Goal: Task Accomplishment & Management: Complete application form

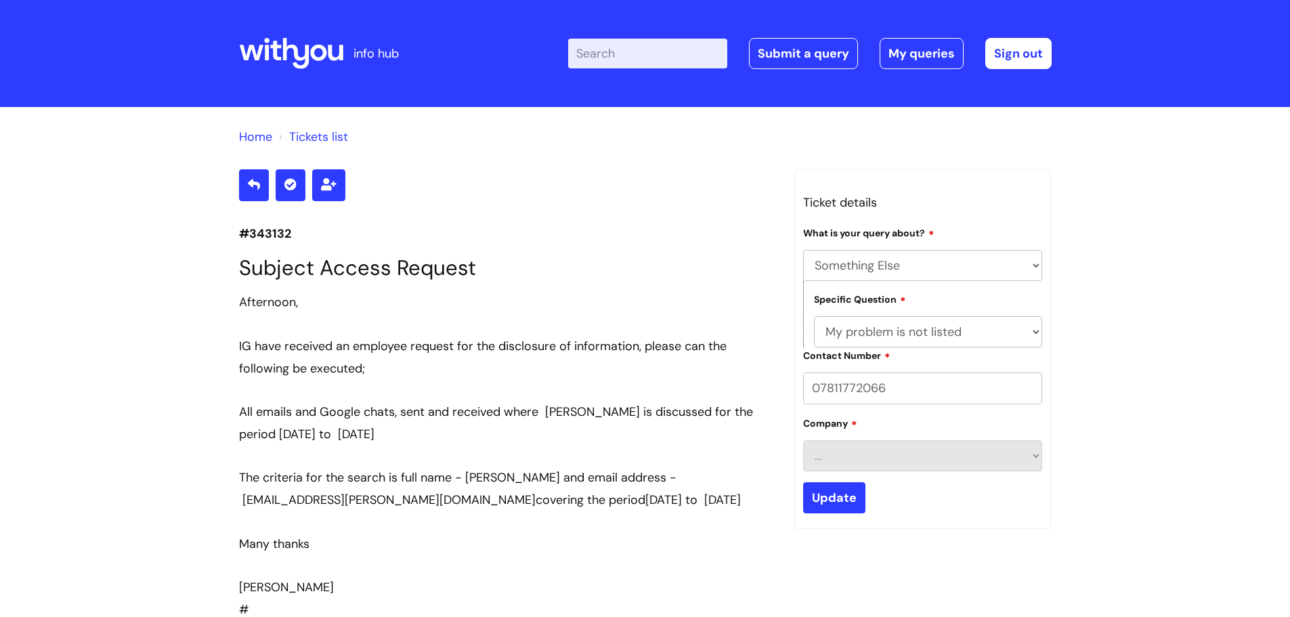
select select "Something Else"
select select "My problem is not listed"
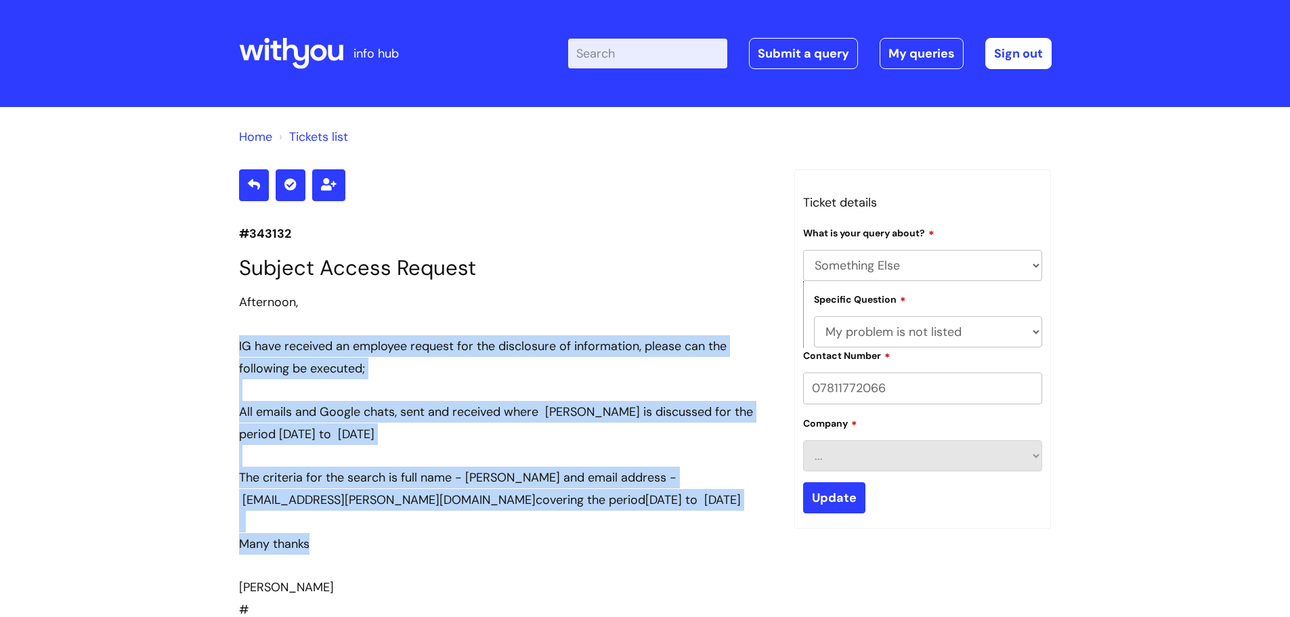
click at [292, 51] on icon at bounding box center [291, 53] width 104 height 32
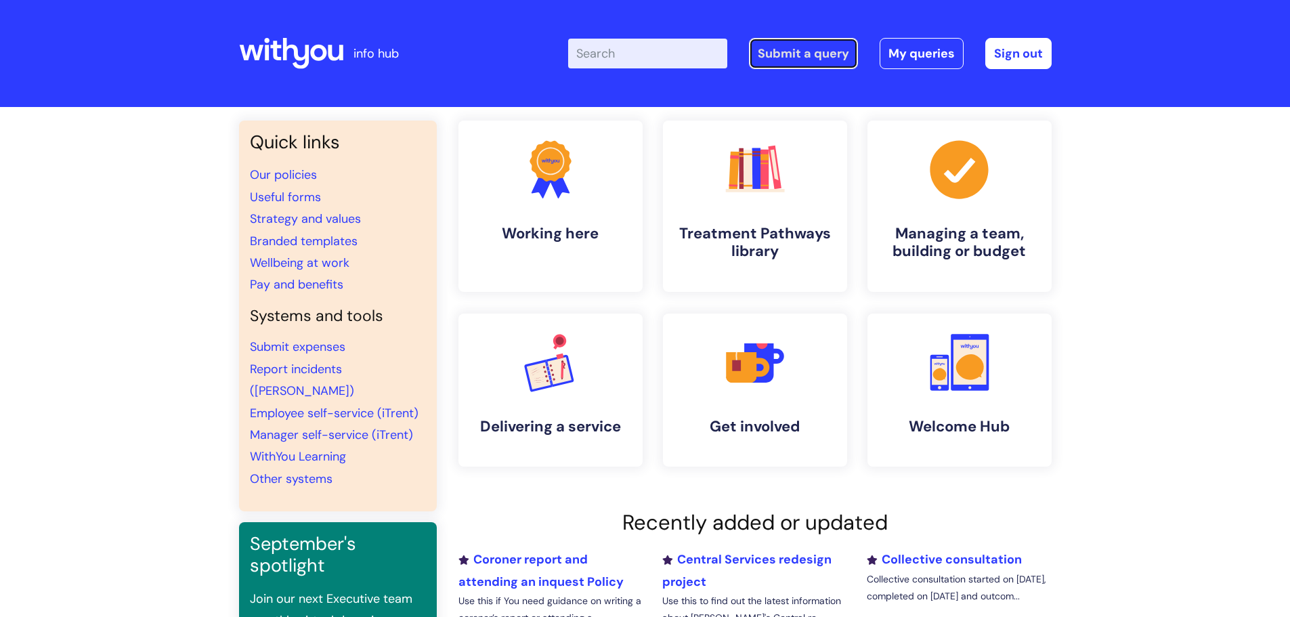
click at [811, 46] on link "Submit a query" at bounding box center [803, 53] width 109 height 31
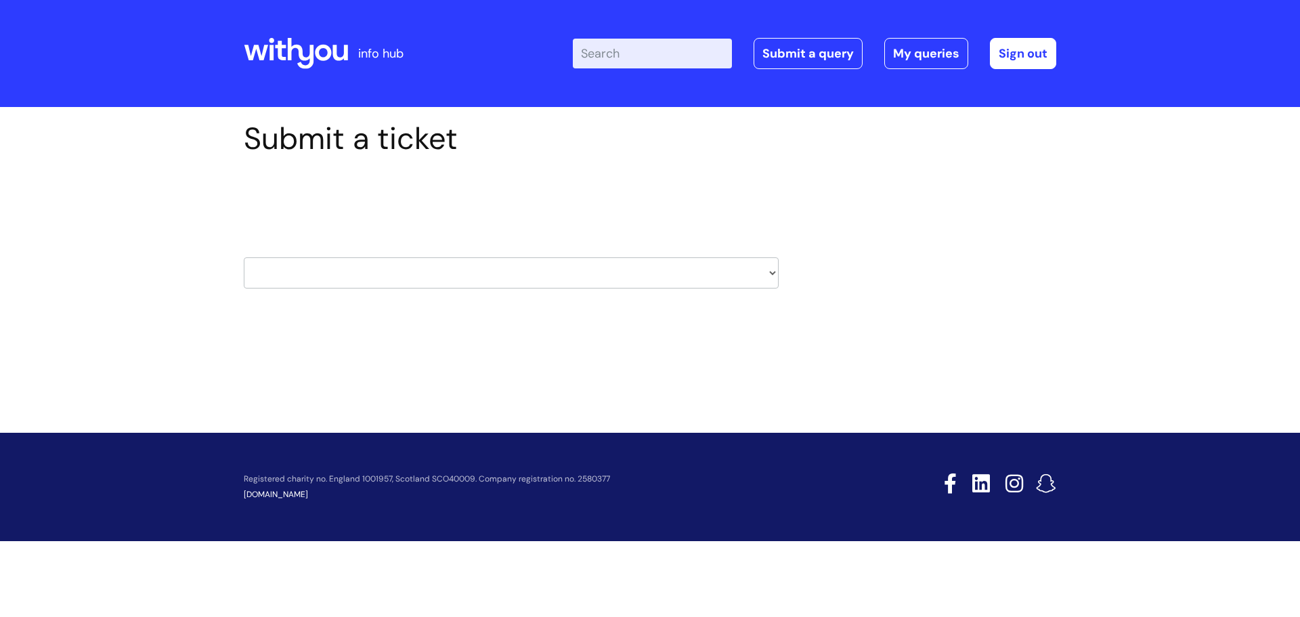
click at [320, 268] on select "HR / People IT and Support Clinical Drug Alerts Finance Accounts Data Support T…" at bounding box center [511, 272] width 535 height 31
select select "data_support_team"
click at [244, 257] on select "HR / People IT and Support Clinical Drug Alerts Finance Accounts Data Support T…" at bounding box center [511, 272] width 535 height 31
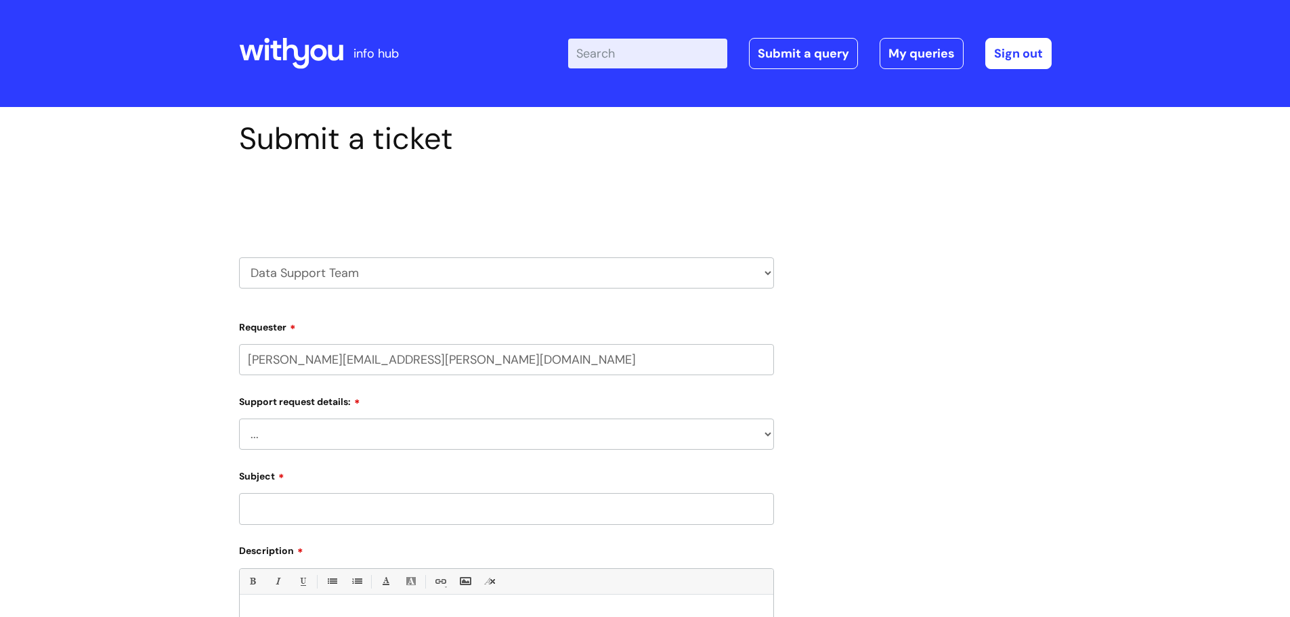
click at [296, 428] on select "... My enquiry relates to Nebula My enquiry relates to Halo My enquiry relates …" at bounding box center [506, 433] width 535 height 31
select select "My enquiry is something else"
click at [239, 418] on select "... My enquiry relates to Nebula My enquiry relates to Halo My enquiry relates …" at bounding box center [506, 433] width 535 height 31
click at [296, 507] on input "Subject" at bounding box center [506, 508] width 535 height 31
type input "R"
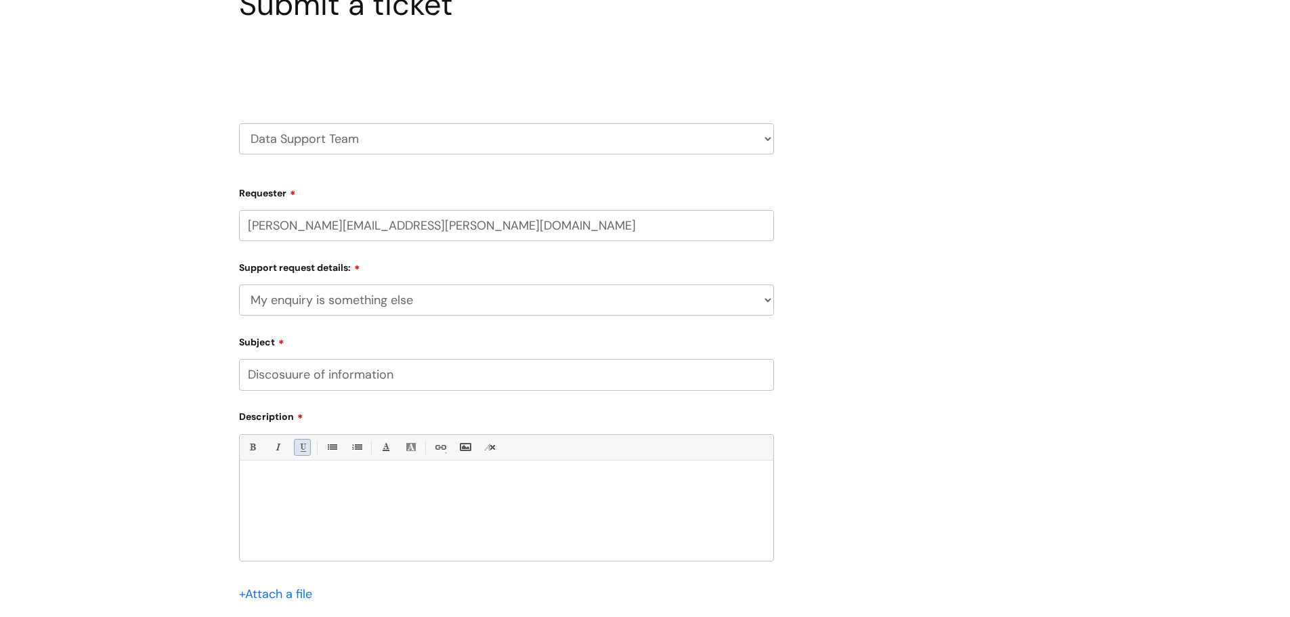
scroll to position [135, 0]
type input "Discosuure of information"
click at [286, 485] on p at bounding box center [506, 482] width 513 height 12
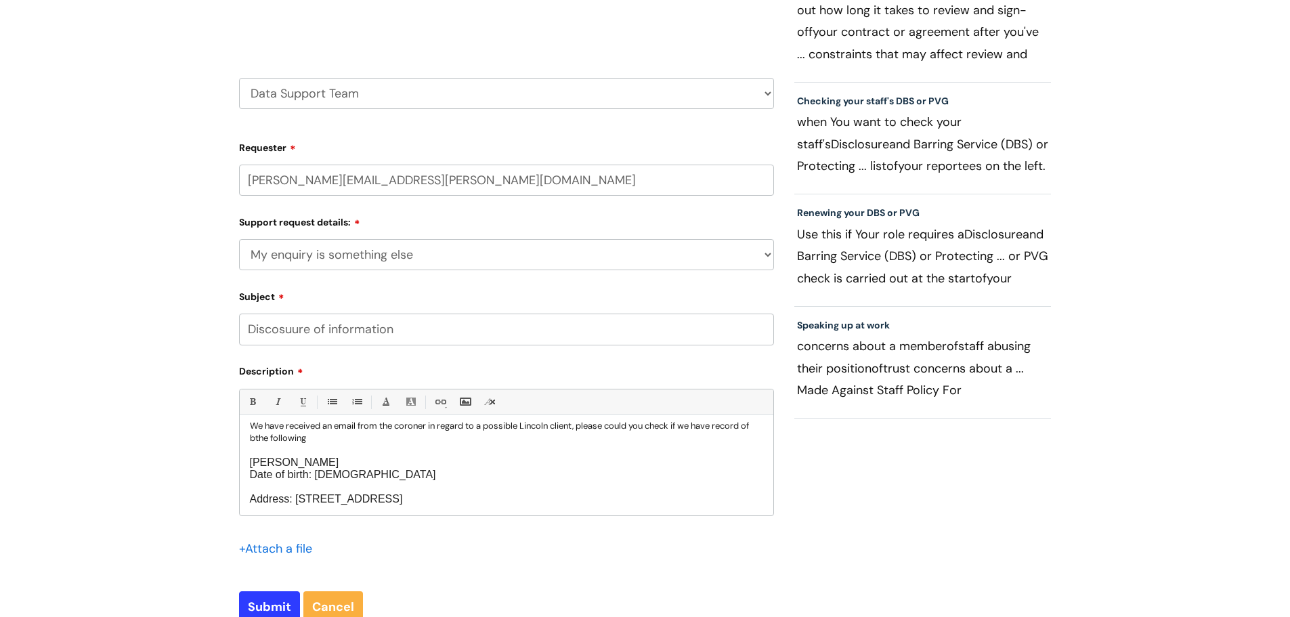
scroll to position [203, 0]
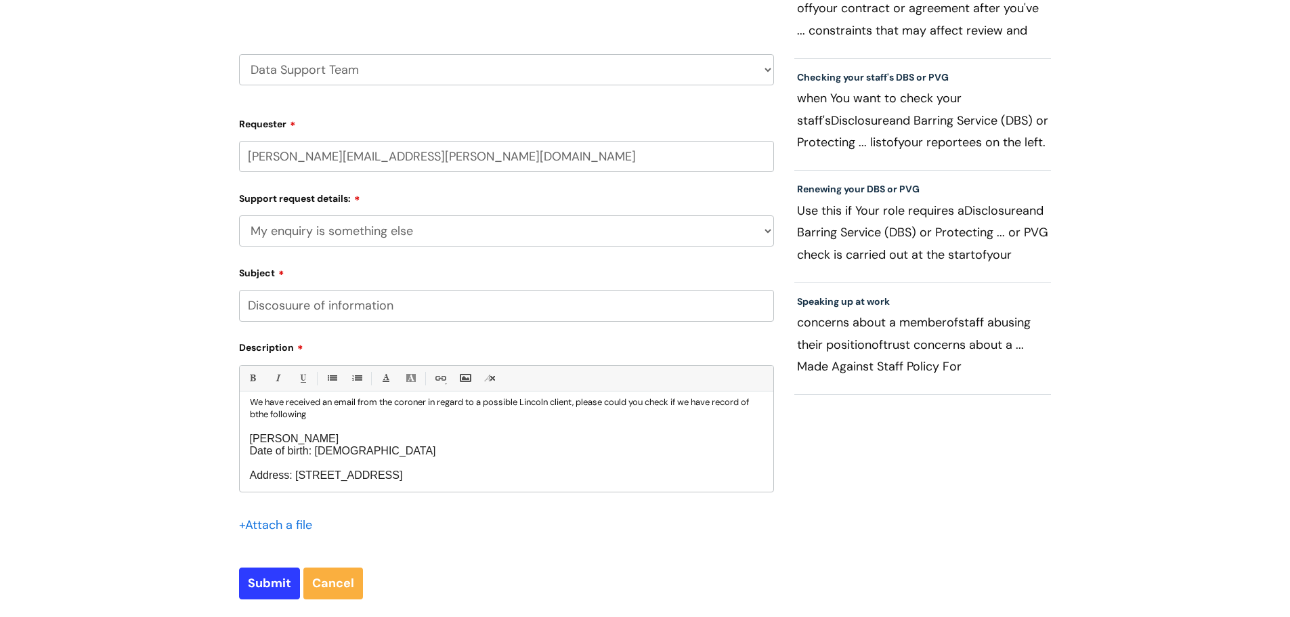
click at [501, 473] on p "Address: [STREET_ADDRESS]" at bounding box center [506, 475] width 513 height 12
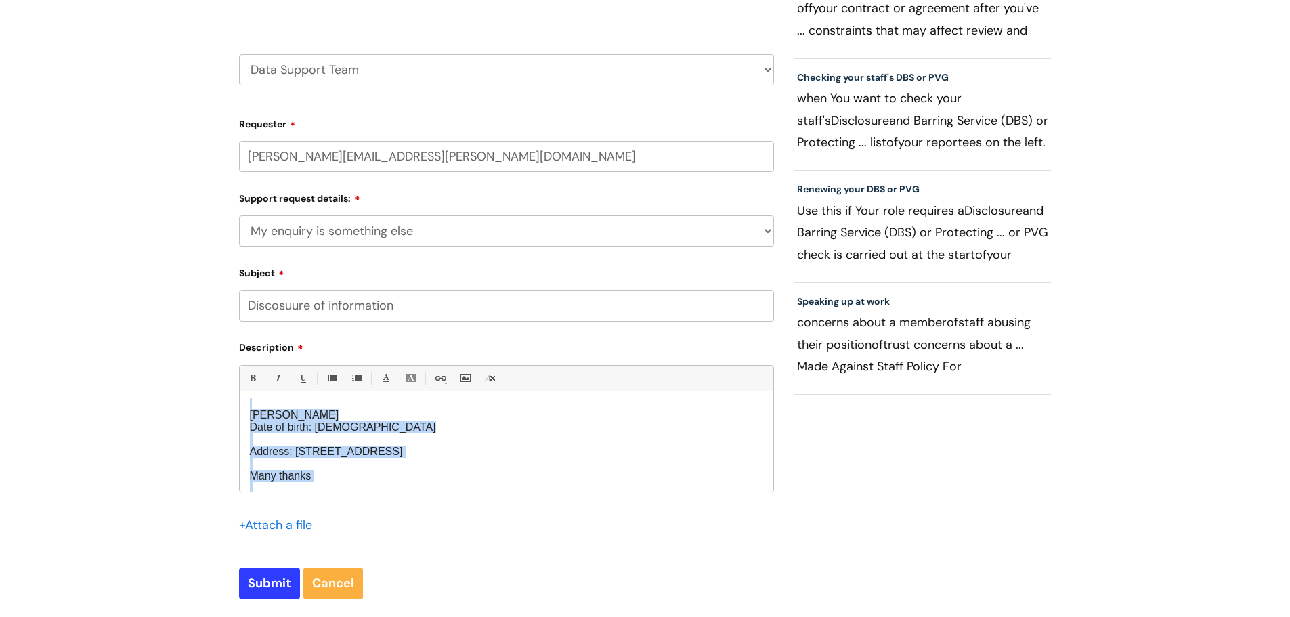
scroll to position [0, 0]
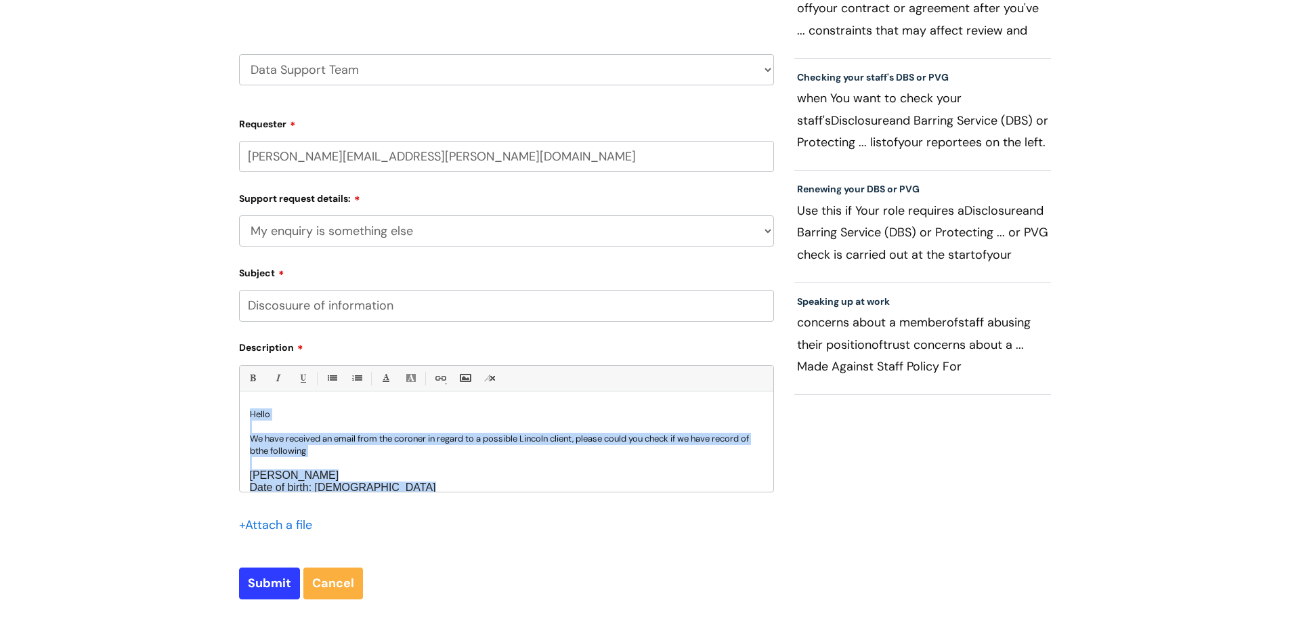
drag, startPoint x: 280, startPoint y: 486, endPoint x: 212, endPoint y: 386, distance: 121.3
click at [212, 386] on div "Submit a ticket Select issue type HR / People IT and Support Clinical Drug Aler…" at bounding box center [645, 291] width 1290 height 774
click at [495, 378] on link "Remove formatting (Ctrl-\)" at bounding box center [489, 378] width 17 height 17
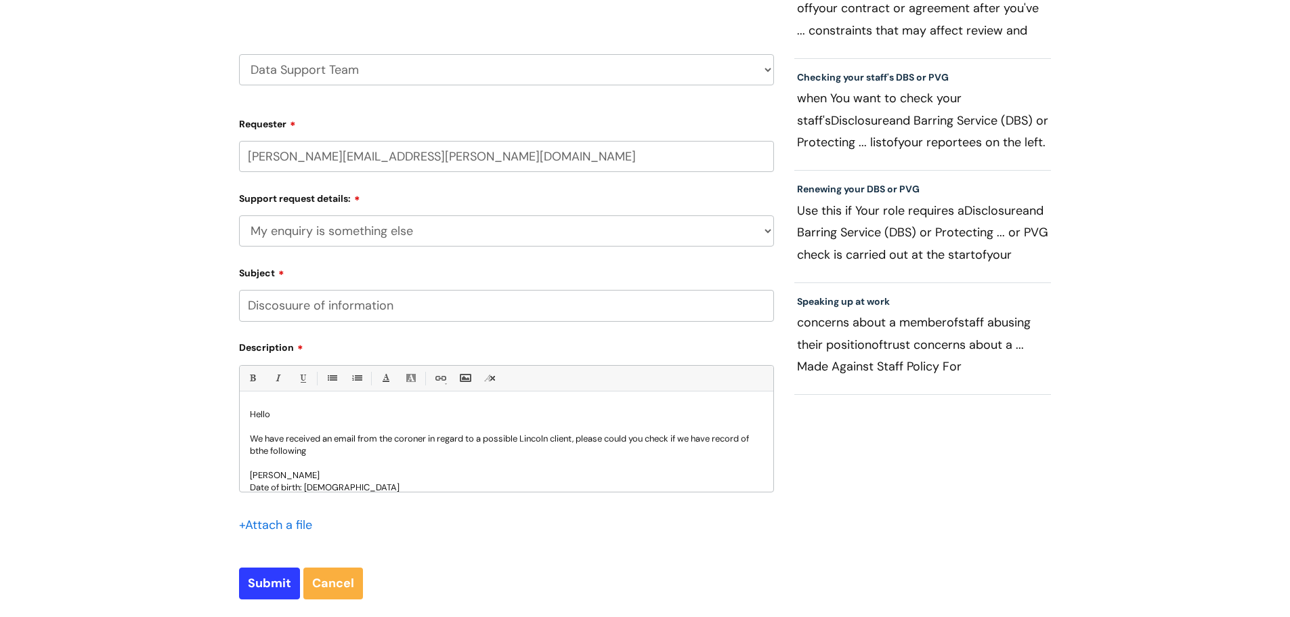
click at [264, 449] on p "We have received an email from the coroner in regard to a possible Lincoln clie…" at bounding box center [506, 445] width 513 height 24
click at [360, 452] on p "We have received an email from the coroner in regard to a possible Lincoln clie…" at bounding box center [506, 445] width 513 height 24
click at [451, 454] on p "We have received an email from the coroner in regard to a possible Lincoln clie…" at bounding box center [506, 445] width 513 height 24
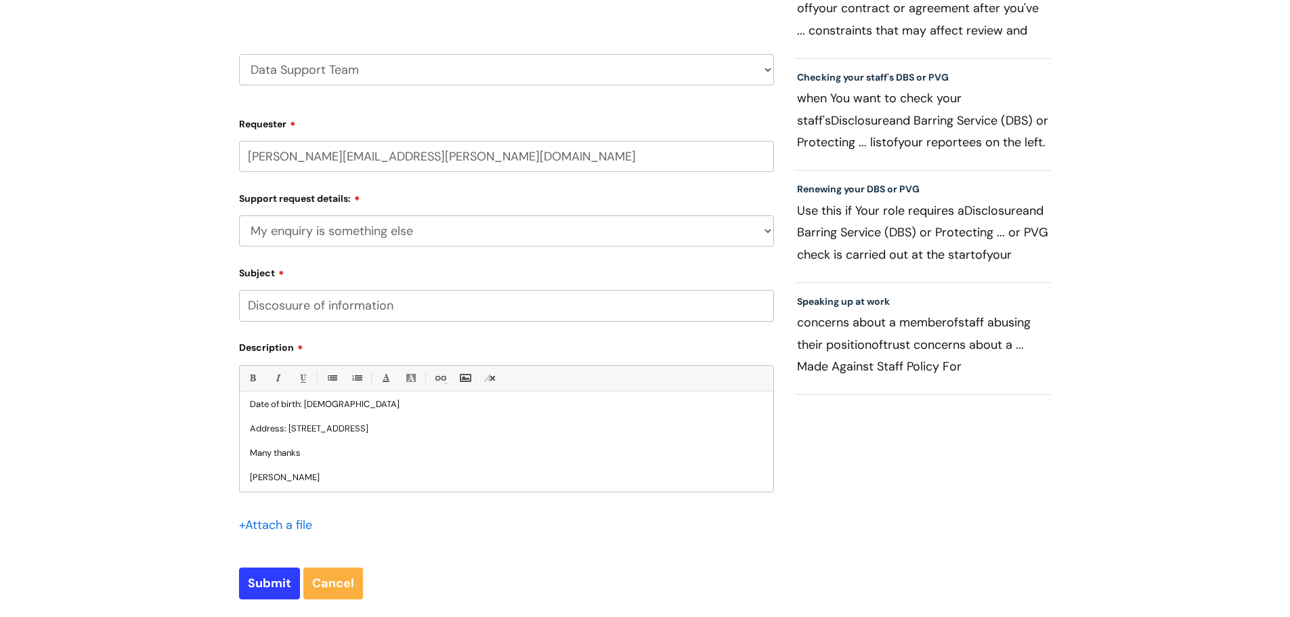
scroll to position [85, 0]
click at [267, 575] on input "Submit" at bounding box center [269, 582] width 61 height 31
type input "Please Wait..."
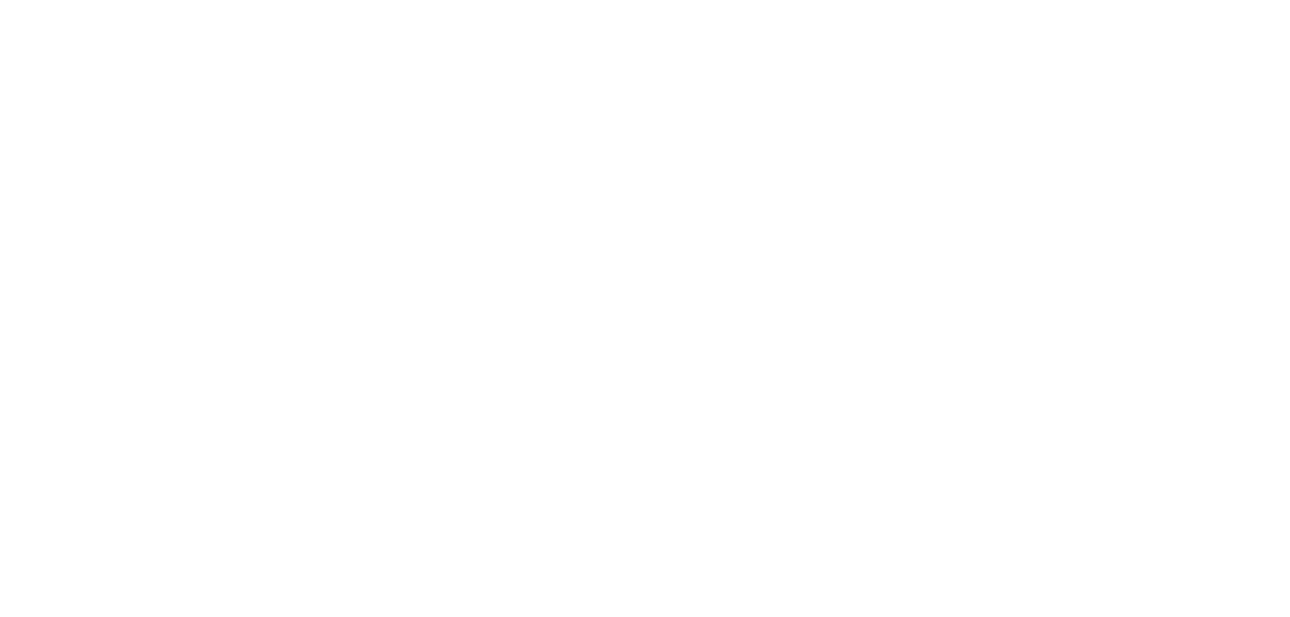
select select "My enquiry is something else"
